Goal: Task Accomplishment & Management: Manage account settings

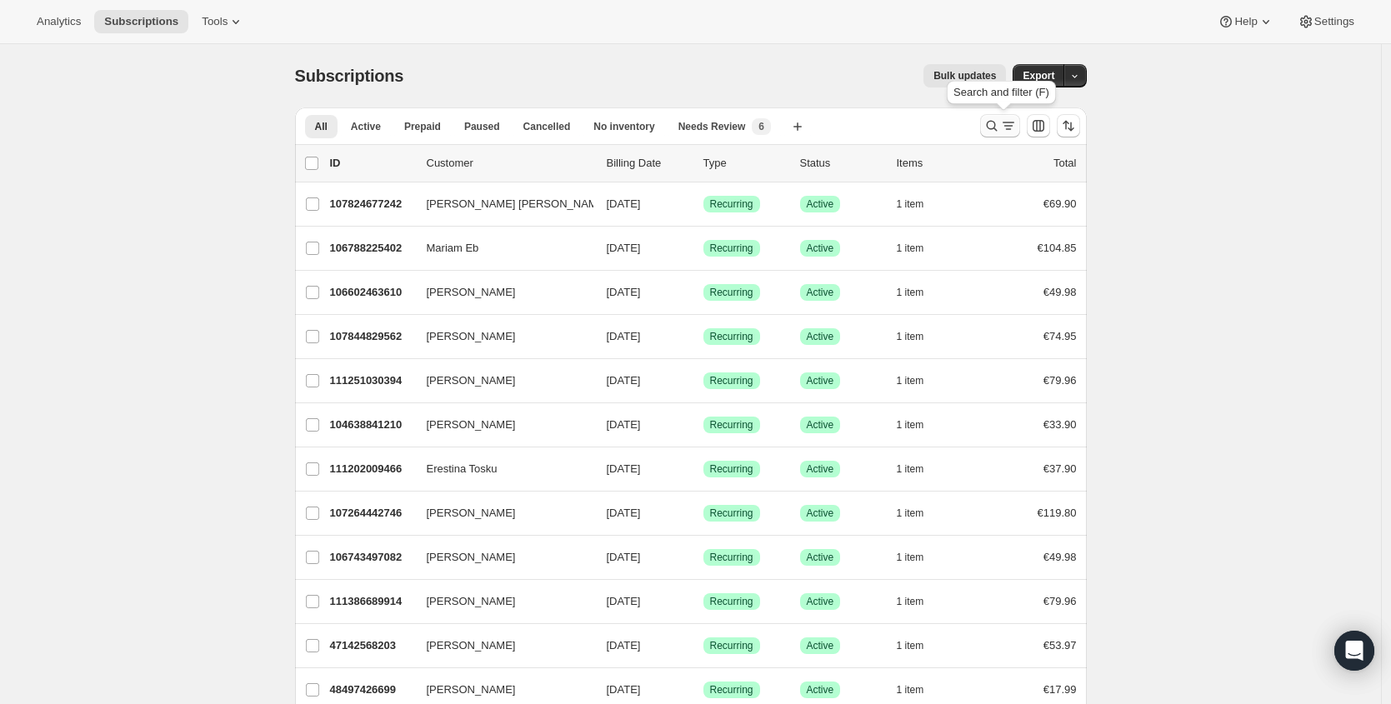
click at [1000, 119] on icon "Search and filter results" at bounding box center [992, 126] width 17 height 17
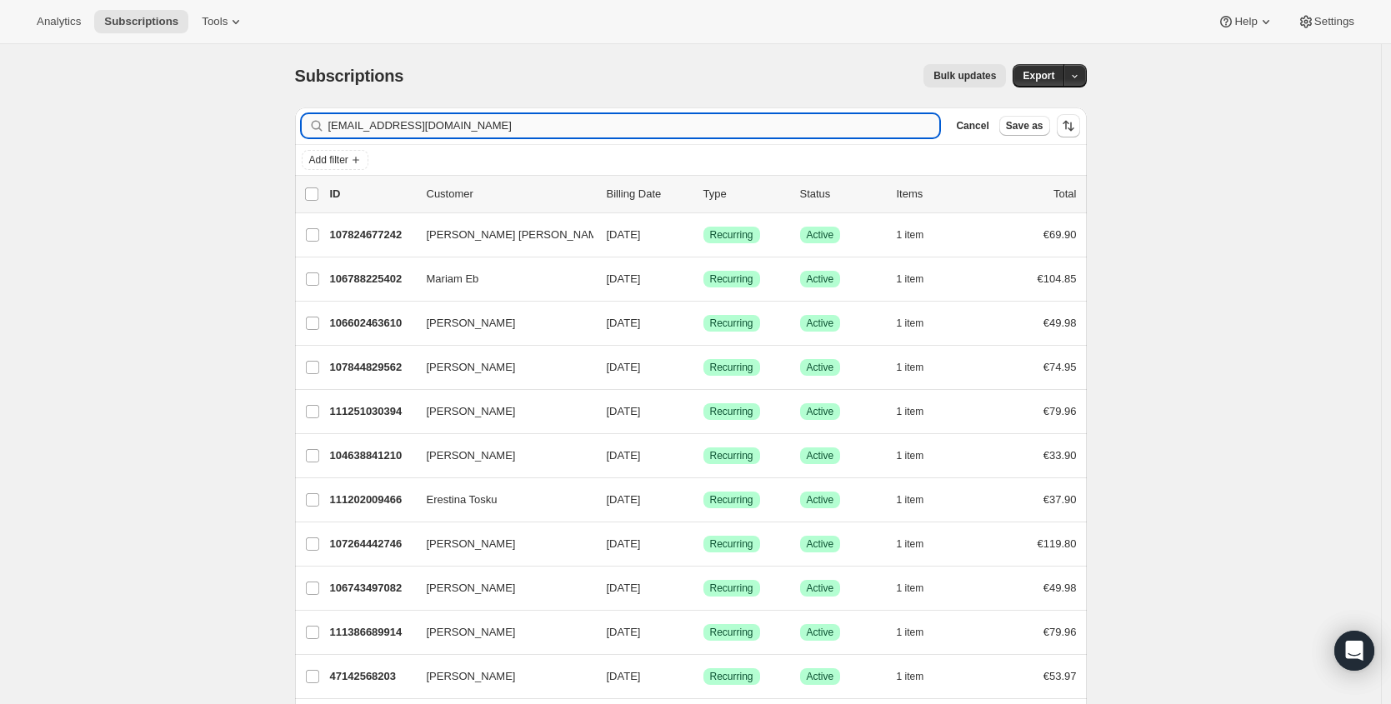
type input "[EMAIL_ADDRESS][DOMAIN_NAME]"
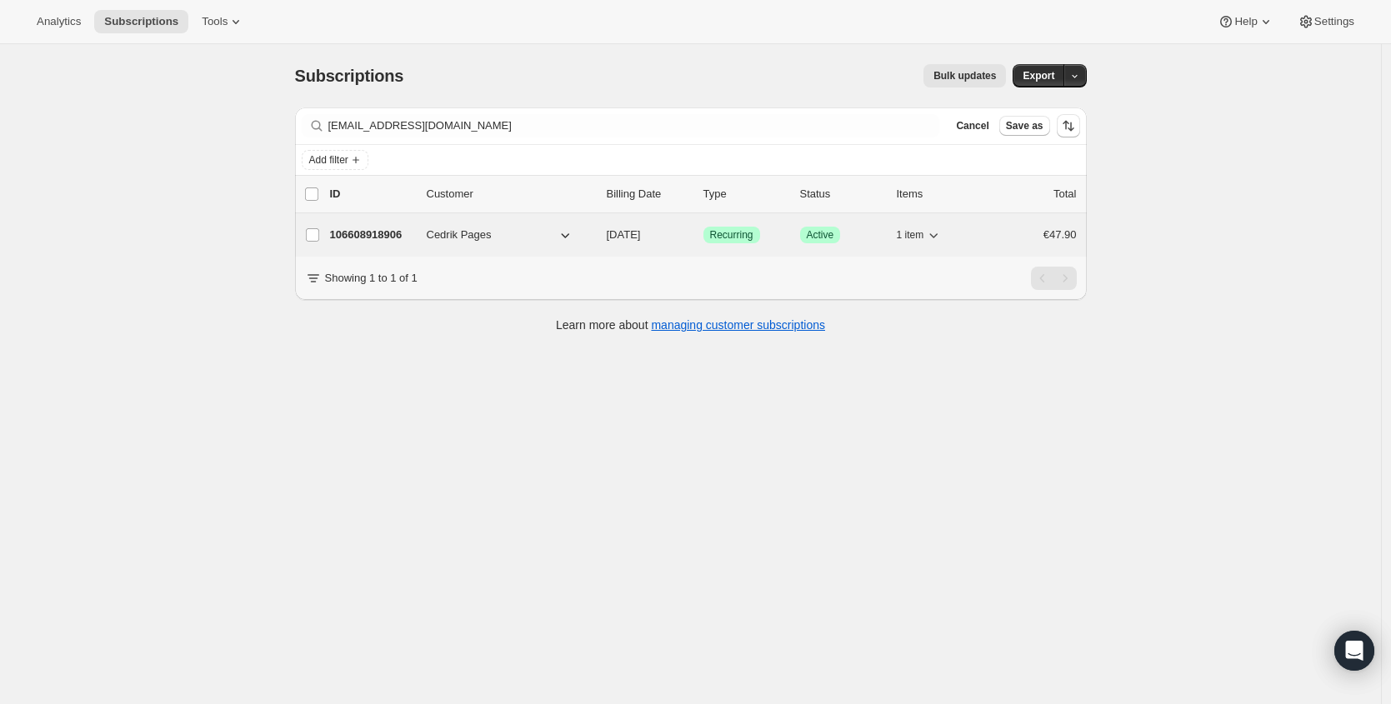
click at [398, 243] on p "106608918906" at bounding box center [371, 235] width 83 height 17
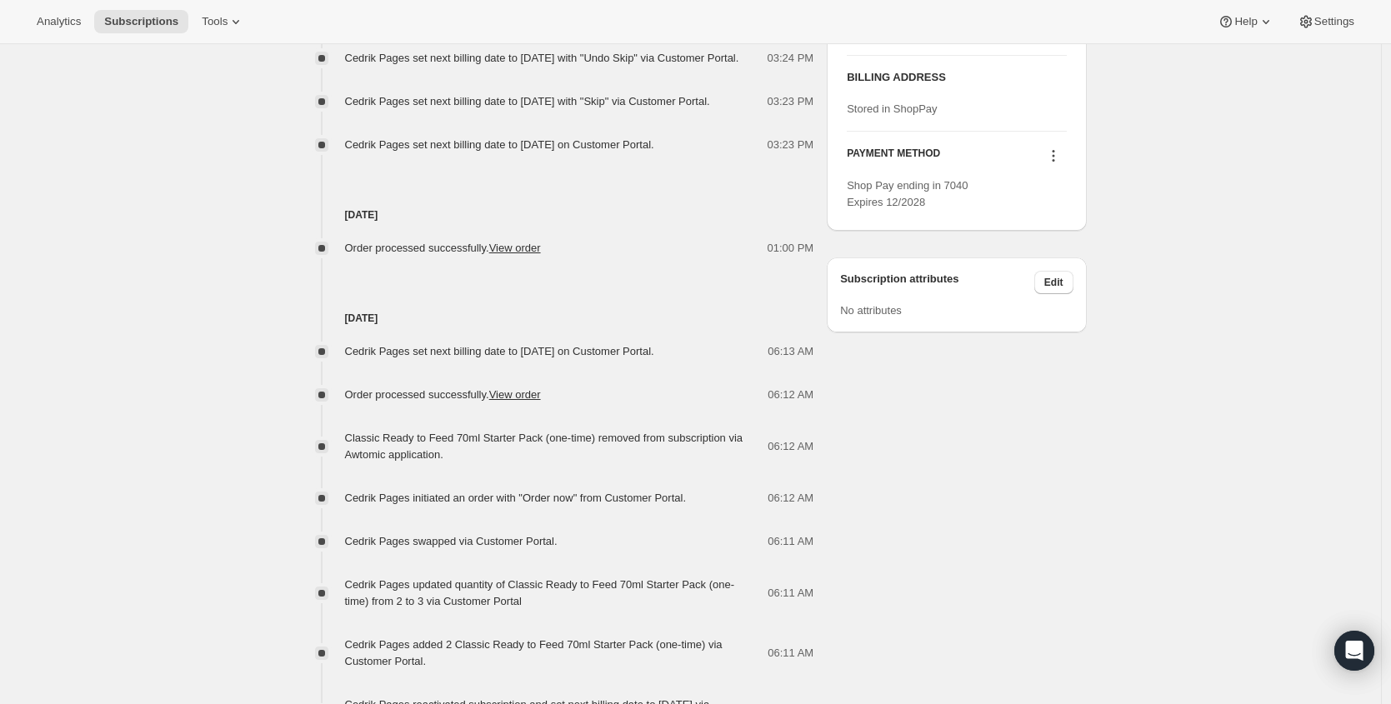
scroll to position [684, 0]
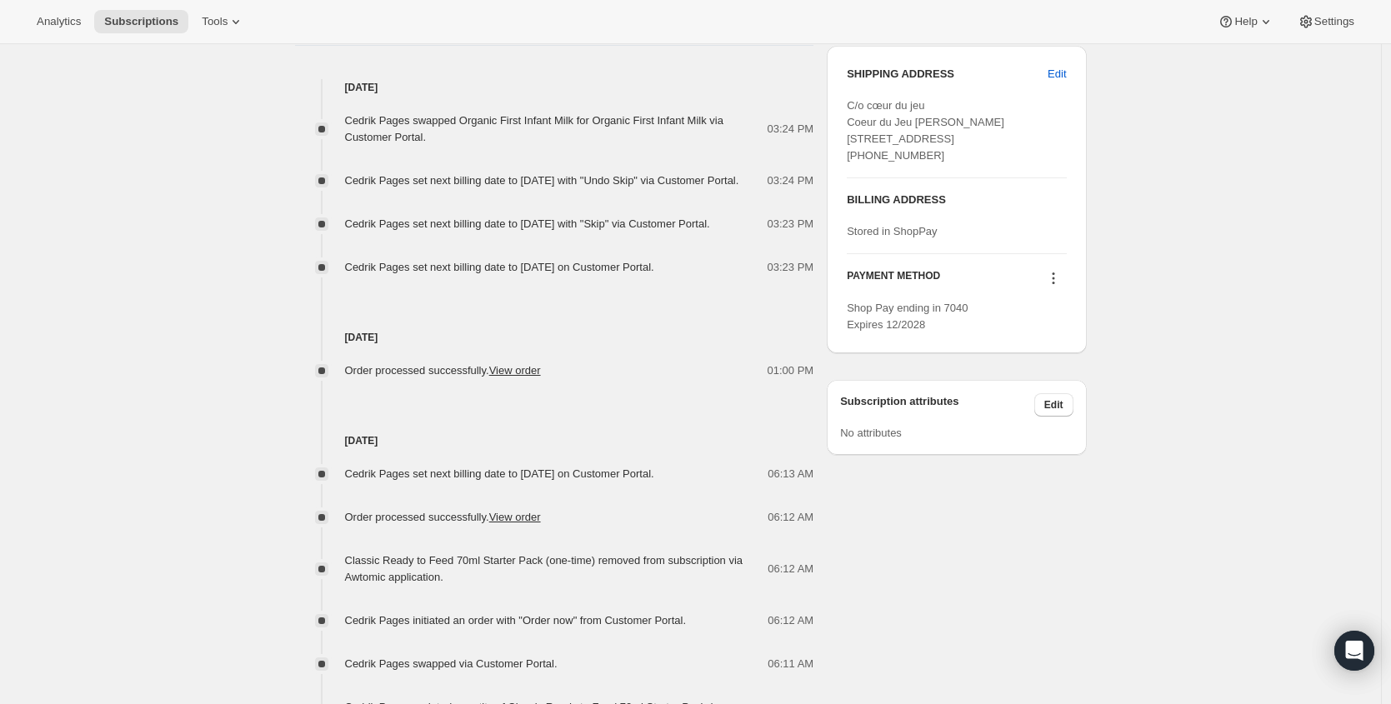
drag, startPoint x: 582, startPoint y: 564, endPoint x: 343, endPoint y: 383, distance: 299.2
click at [343, 383] on div "[DATE] Cedrik Pages swapped Organic First Infant Milk for Organic First Infant …" at bounding box center [554, 599] width 519 height 1040
copy div "[DATE] Order processed successfully. View order 01:00 PM [DATE] Cedrik Pages se…"
click at [603, 441] on div "[DATE] Cedrik Pages set next billing date to [DATE] on Customer Portal. 06:13 A…" at bounding box center [554, 615] width 519 height 473
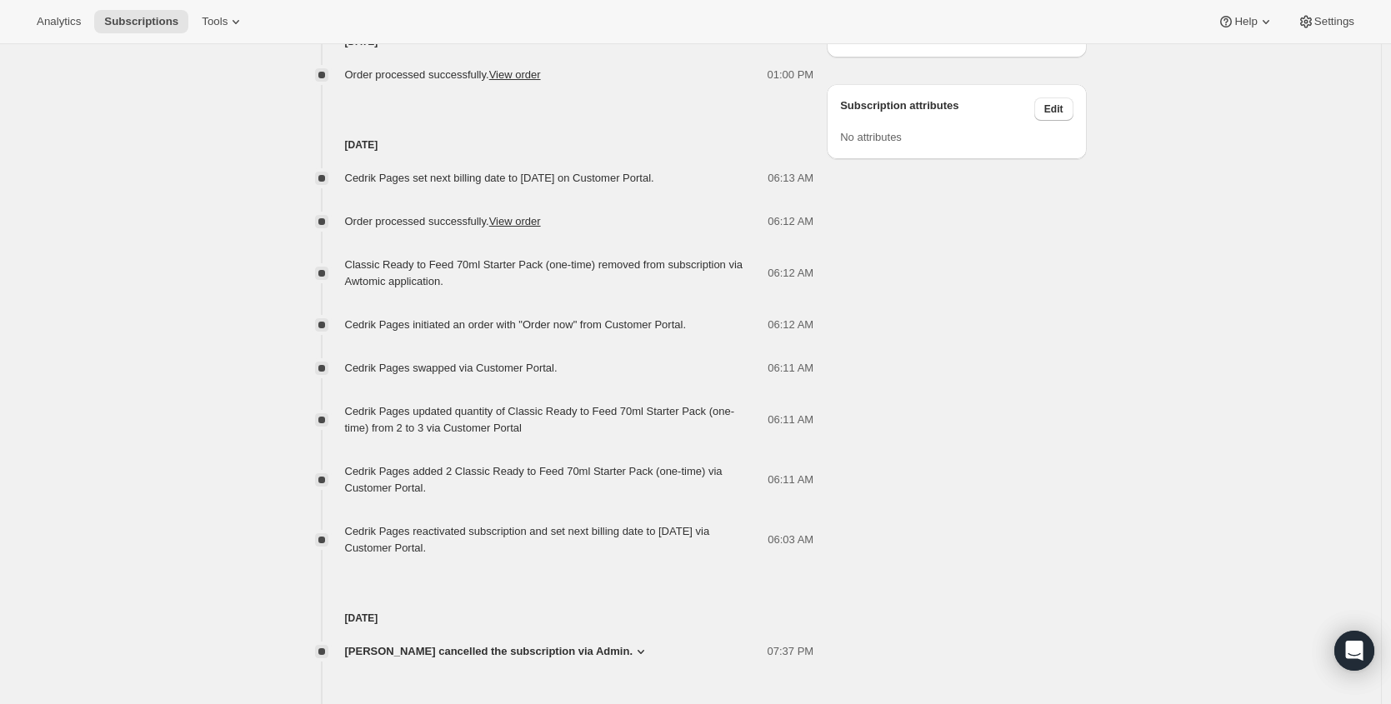
scroll to position [1114, 0]
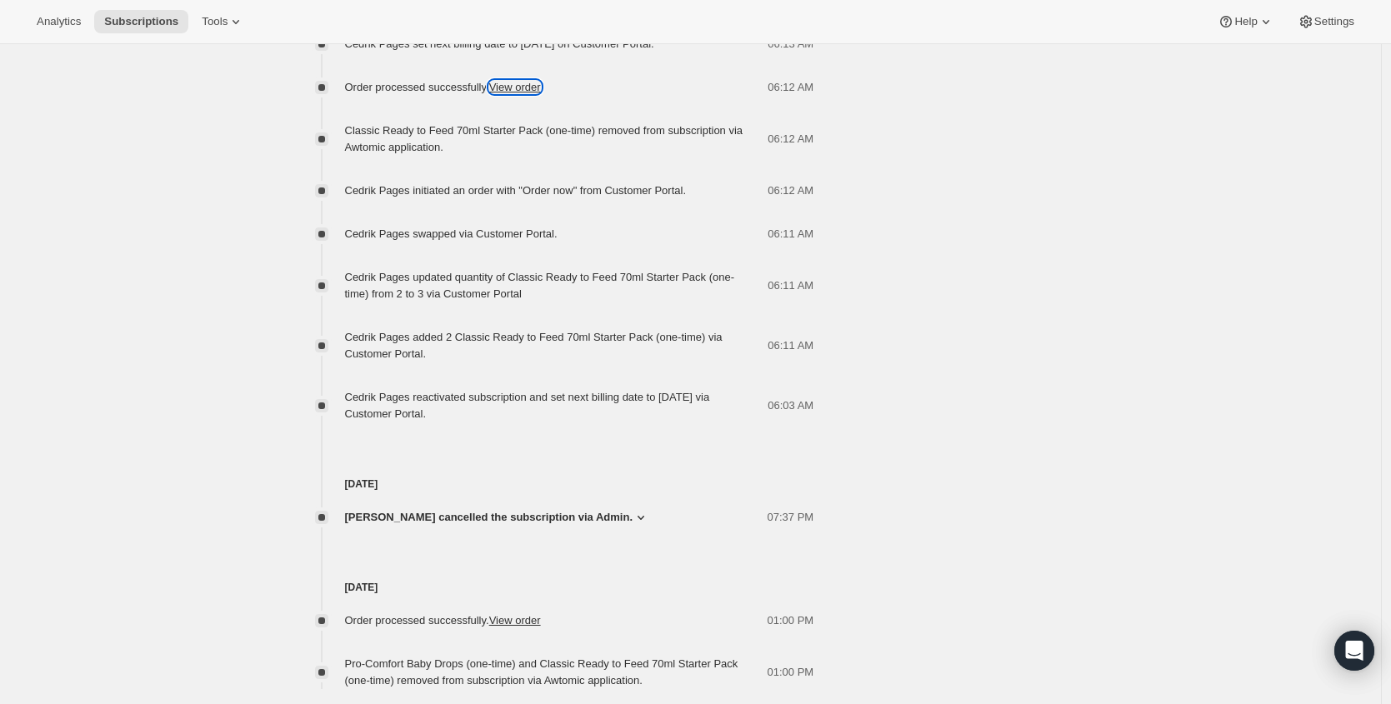
click at [541, 93] on link "View order" at bounding box center [515, 87] width 52 height 13
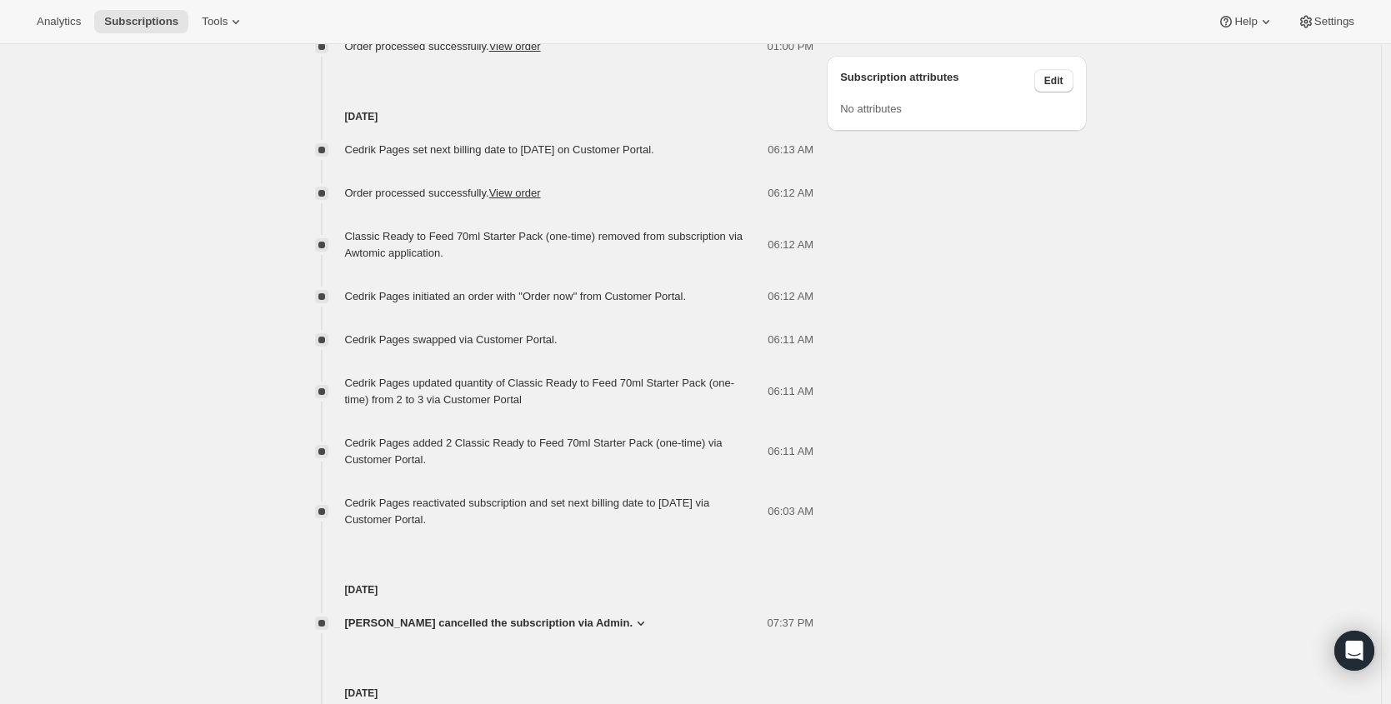
scroll to position [1004, 0]
